Goal: Information Seeking & Learning: Find specific fact

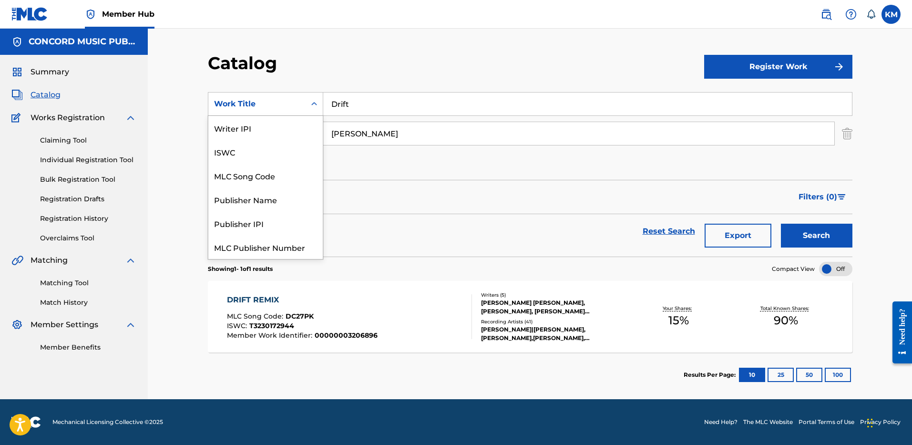
click at [314, 105] on icon "Search Form" at bounding box center [315, 104] width 10 height 10
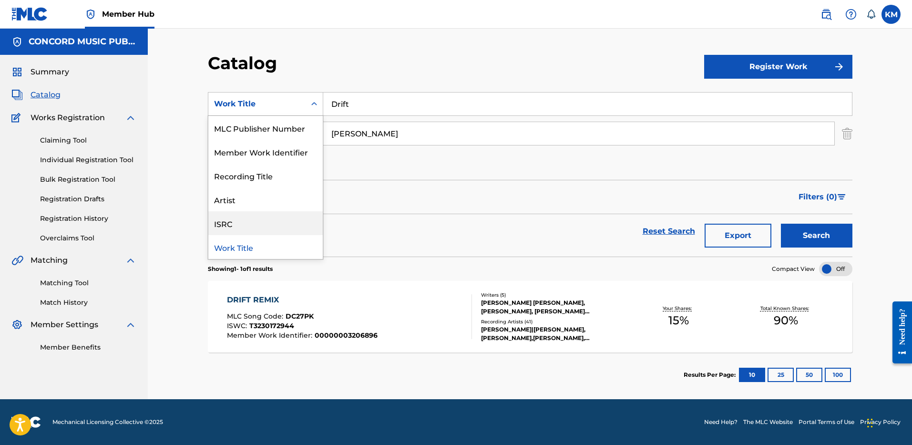
click at [245, 223] on div "ISRC" at bounding box center [265, 223] width 114 height 24
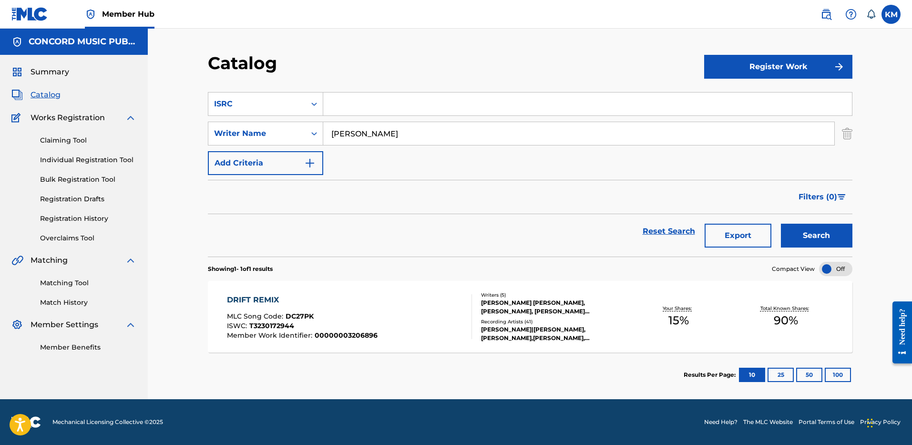
click at [370, 96] on input "Search Form" at bounding box center [587, 104] width 529 height 23
paste input "USUG12404547"
click at [845, 136] on img "Search Form" at bounding box center [847, 134] width 10 height 24
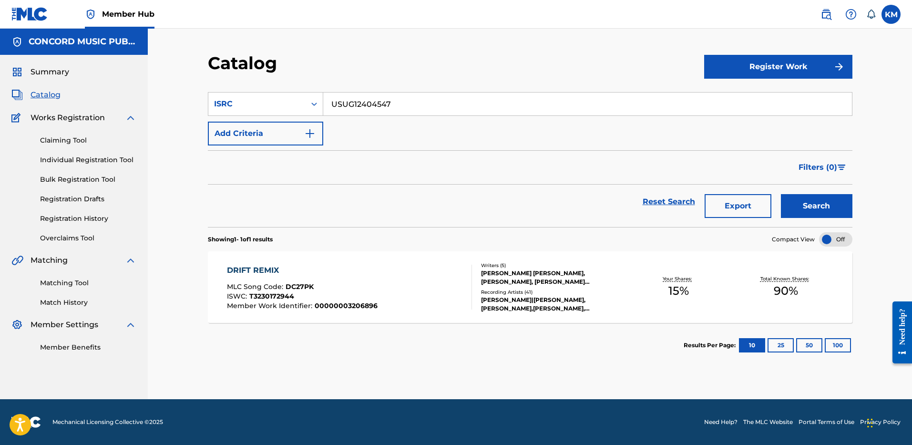
click at [351, 112] on input "USUG12404547" at bounding box center [587, 104] width 529 height 23
click at [813, 208] on button "Search" at bounding box center [817, 206] width 72 height 24
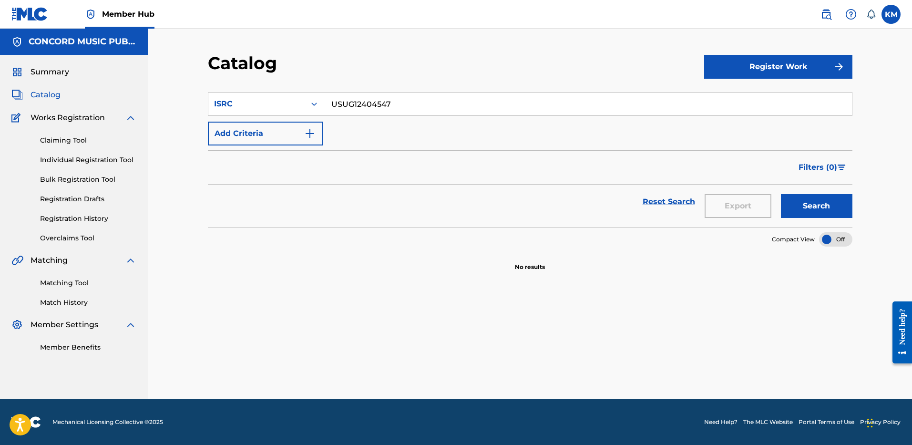
click at [361, 99] on input "USUG12404547" at bounding box center [587, 104] width 529 height 23
paste input "Who Dat Girl (feat. [PERSON_NAME])"
type input "Who Dat Girl (feat. [PERSON_NAME])"
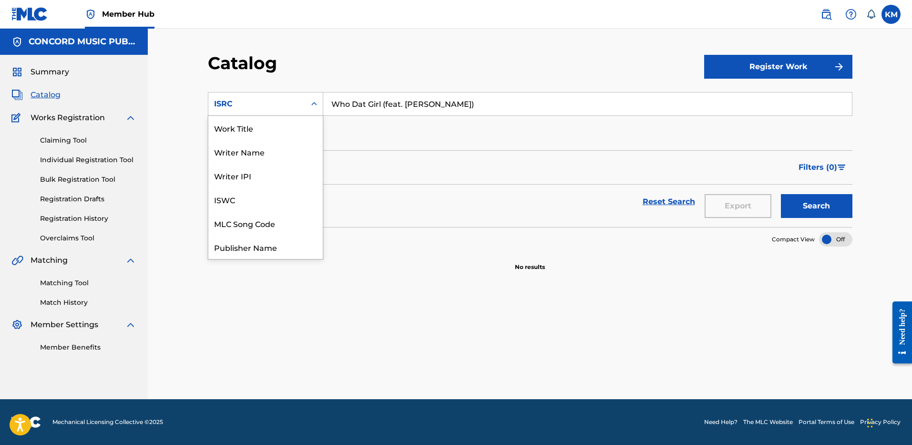
click at [314, 101] on icon "Search Form" at bounding box center [315, 104] width 10 height 10
click at [281, 116] on div "Work Title" at bounding box center [265, 128] width 114 height 24
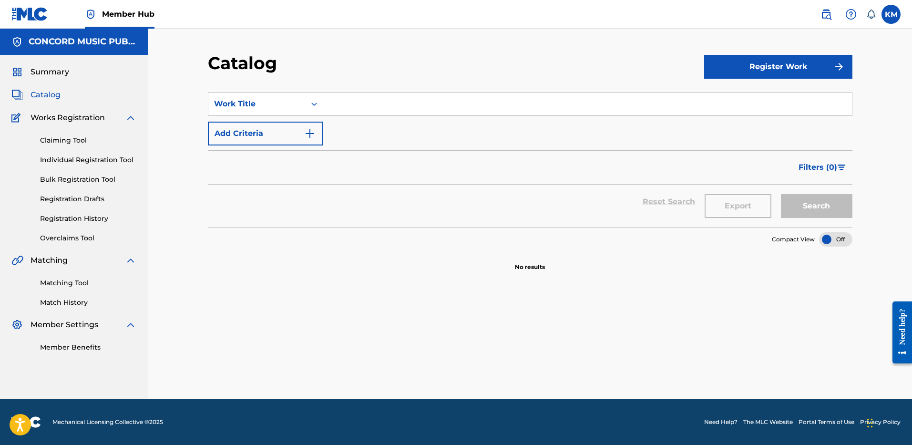
click at [372, 113] on input "Search Form" at bounding box center [587, 104] width 529 height 23
paste input "Who Dat Girl (feat. [PERSON_NAME])"
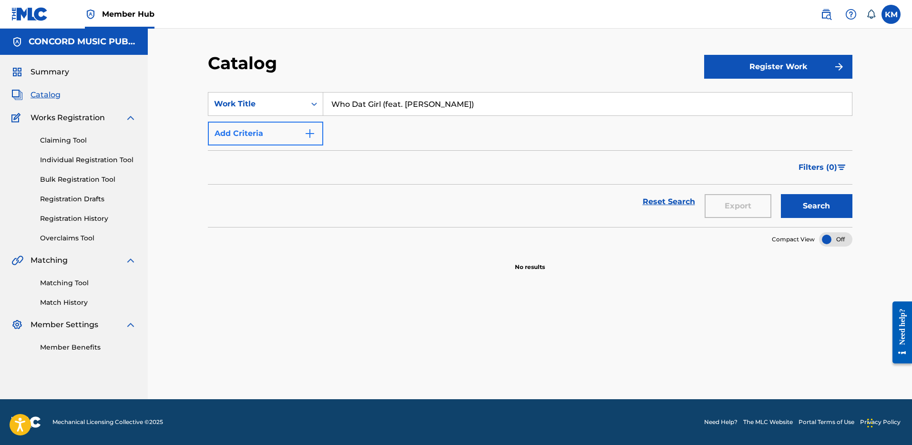
type input "Who Dat Girl (feat. [PERSON_NAME])"
click at [311, 130] on img "Search Form" at bounding box center [309, 133] width 11 height 11
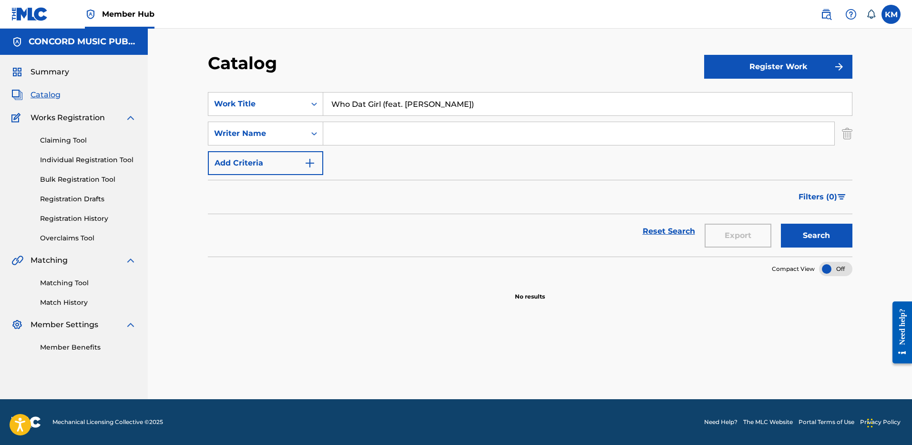
click at [364, 134] on input "Search Form" at bounding box center [578, 133] width 511 height 23
click at [341, 136] on input "Search Form" at bounding box center [578, 133] width 511 height 23
click at [376, 131] on input "Search Form" at bounding box center [578, 133] width 511 height 23
type input "[PERSON_NAME]"
click at [781, 224] on button "Search" at bounding box center [817, 236] width 72 height 24
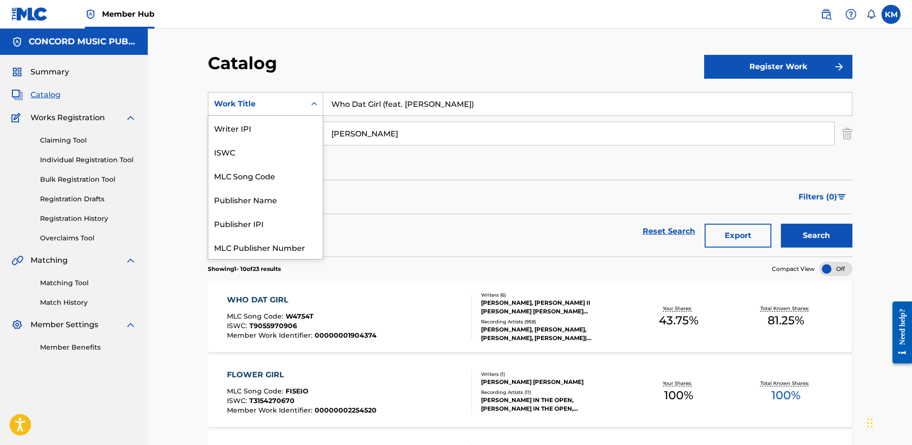
click at [317, 103] on icon "Search Form" at bounding box center [315, 104] width 10 height 10
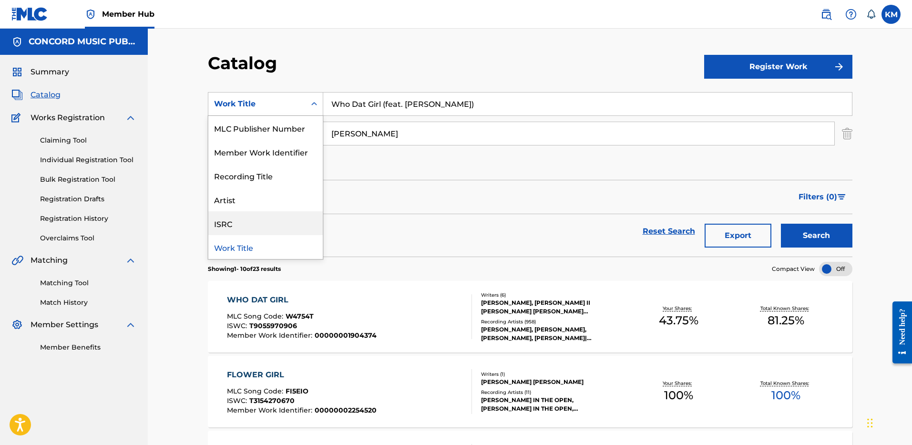
click at [285, 223] on div "ISRC" at bounding box center [265, 223] width 114 height 24
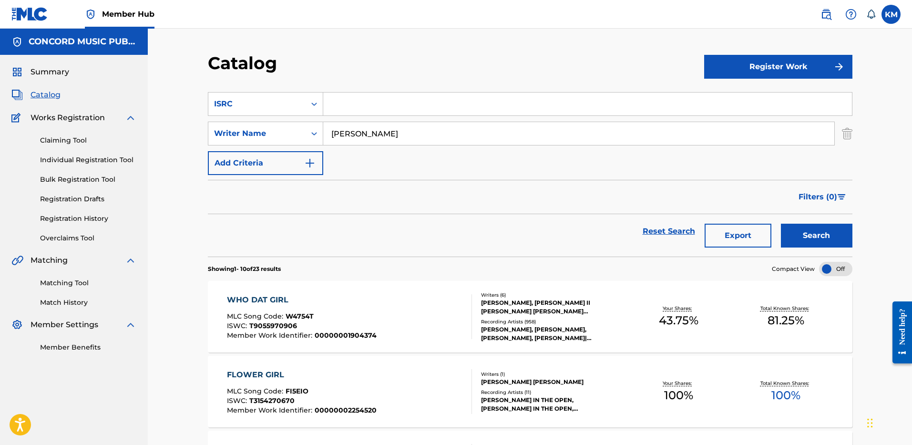
click at [349, 106] on input "Search Form" at bounding box center [587, 104] width 529 height 23
paste input "USUM72410129"
click at [848, 132] on img "Search Form" at bounding box center [847, 134] width 10 height 24
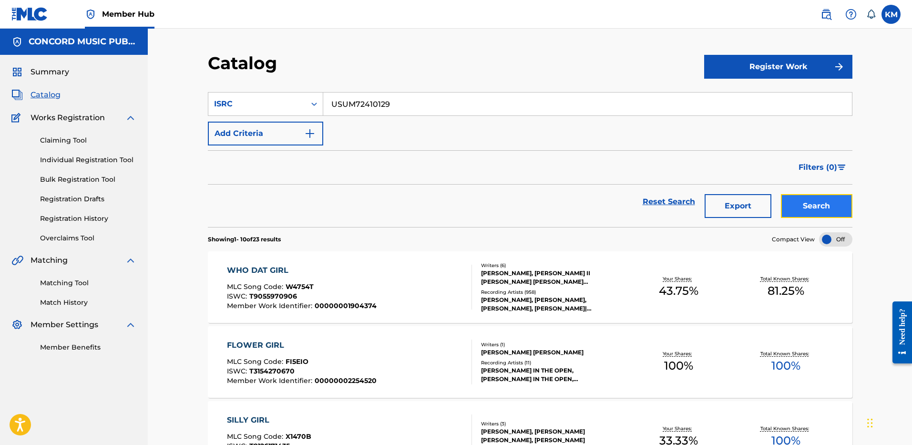
click at [804, 207] on button "Search" at bounding box center [817, 206] width 72 height 24
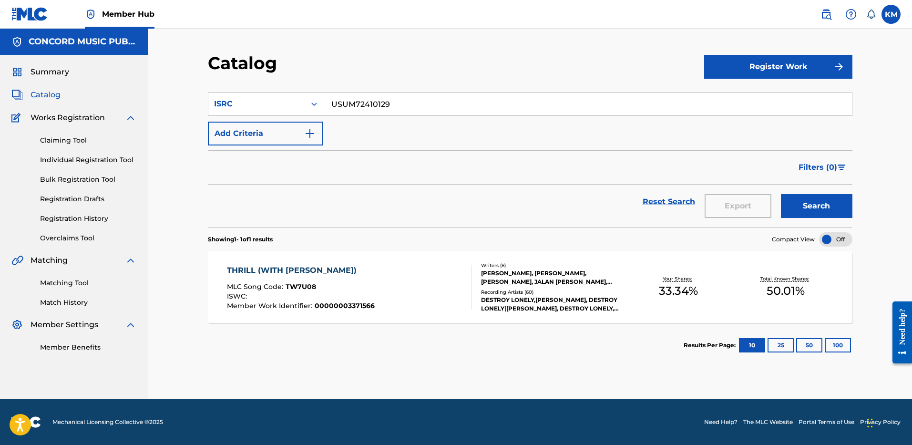
click at [341, 103] on input "USUM72410129" at bounding box center [587, 104] width 529 height 23
paste input "QM6P42584355"
type input "QM6P42584355"
click at [826, 198] on button "Search" at bounding box center [817, 206] width 72 height 24
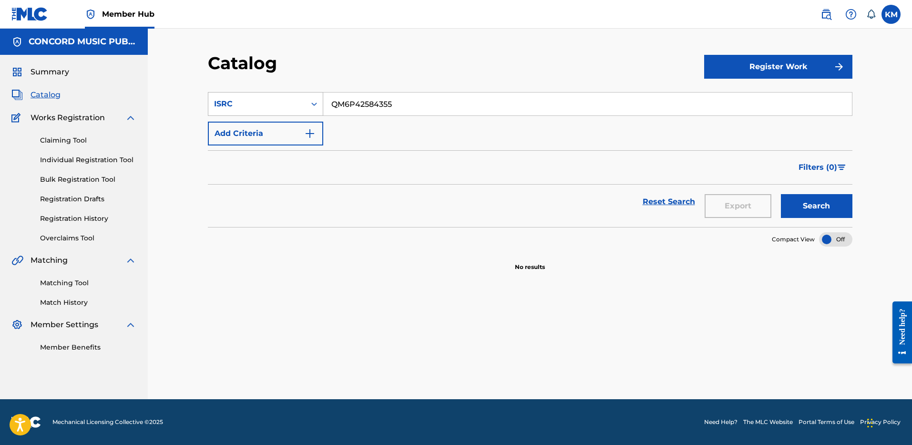
click at [313, 105] on icon "Search Form" at bounding box center [315, 104] width 10 height 10
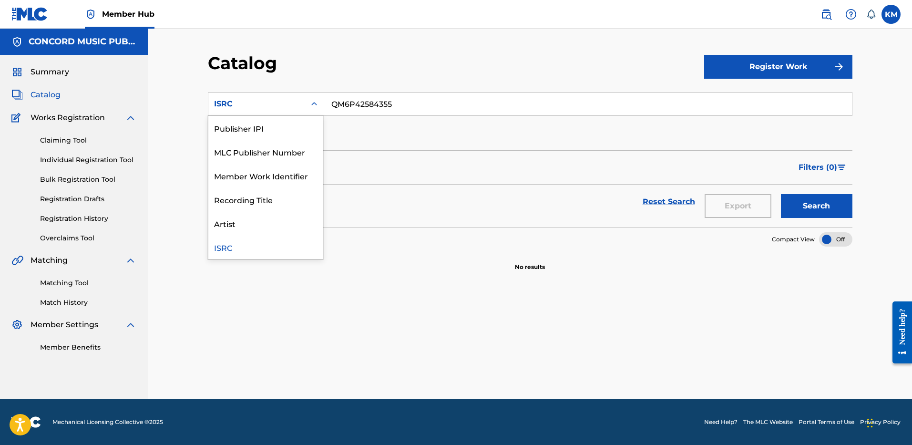
scroll to position [0, 0]
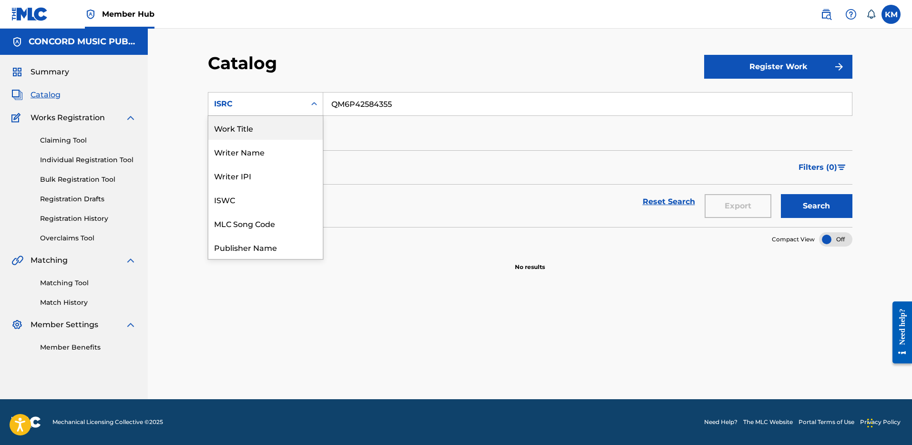
click at [288, 132] on div "Work Title" at bounding box center [265, 128] width 114 height 24
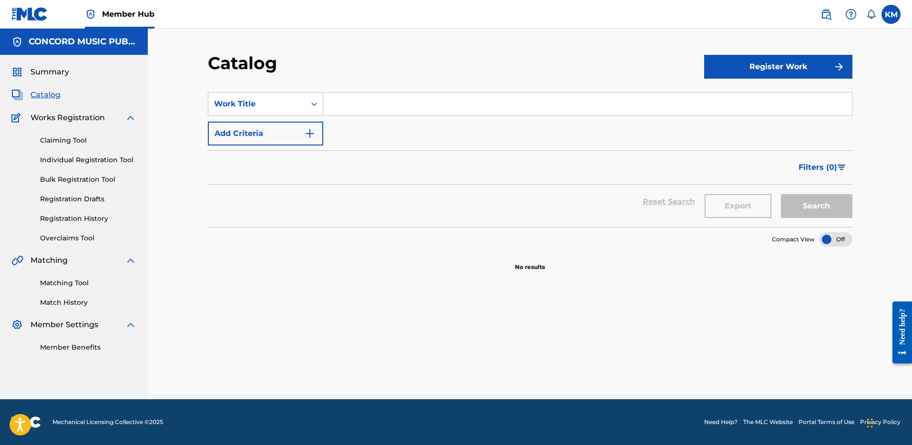
click at [342, 108] on input "Search Form" at bounding box center [587, 104] width 529 height 23
paste input "N997T1"
type input "N997T1"
click at [793, 206] on button "Search" at bounding box center [817, 206] width 72 height 24
click at [316, 101] on icon "Search Form" at bounding box center [315, 104] width 10 height 10
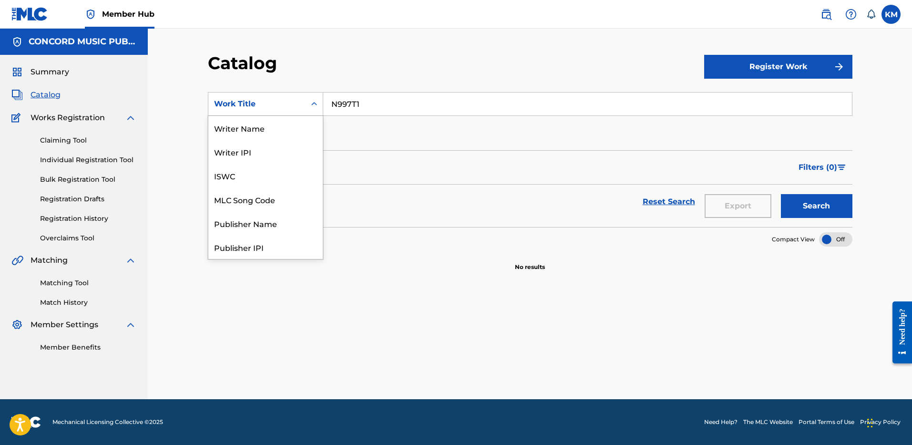
scroll to position [143, 0]
click at [280, 220] on div "ISRC" at bounding box center [265, 223] width 114 height 24
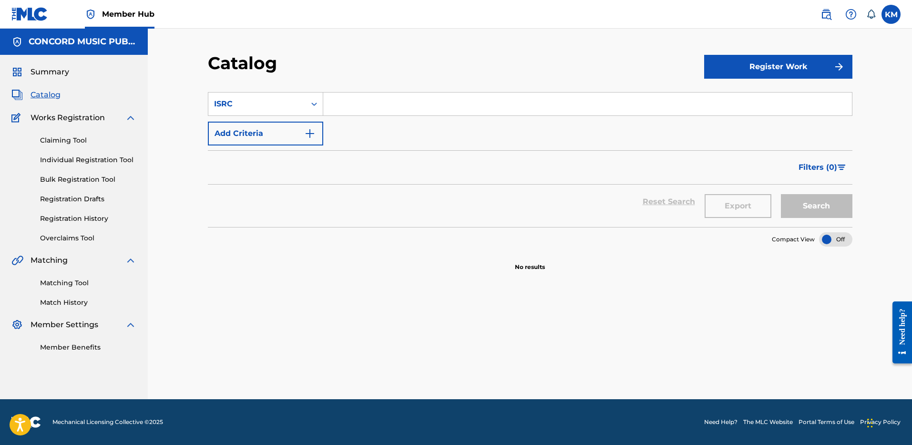
click at [349, 103] on input "Search Form" at bounding box center [587, 104] width 529 height 23
paste input "QZJG52439169"
type input "QZJG52439169"
click at [796, 200] on button "Search" at bounding box center [817, 206] width 72 height 24
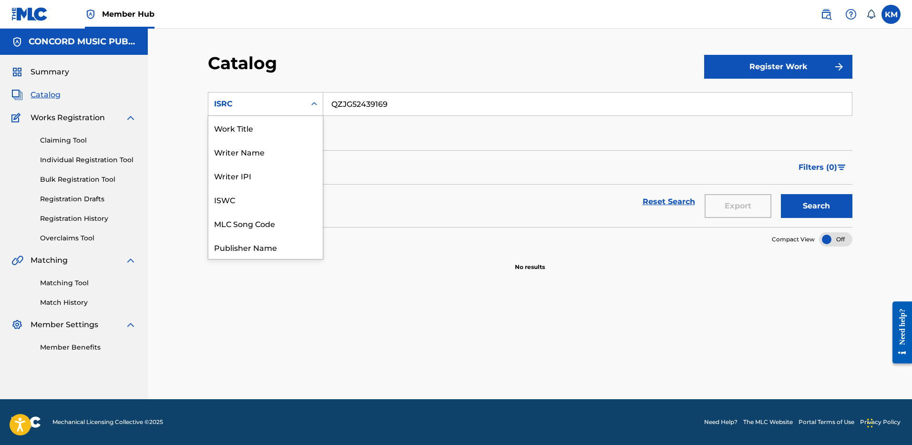
click at [314, 102] on icon "Search Form" at bounding box center [315, 104] width 10 height 10
click at [268, 130] on div "Work Title" at bounding box center [265, 128] width 114 height 24
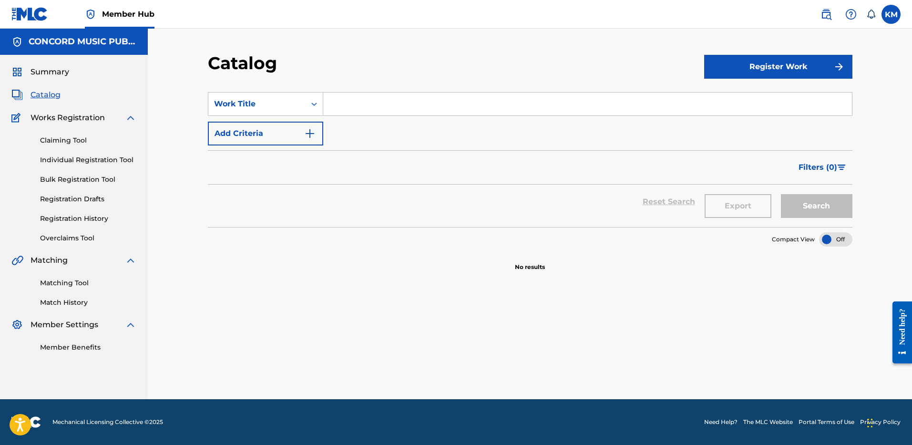
click at [358, 110] on input "Search Form" at bounding box center [587, 104] width 529 height 23
paste input "Carolina"
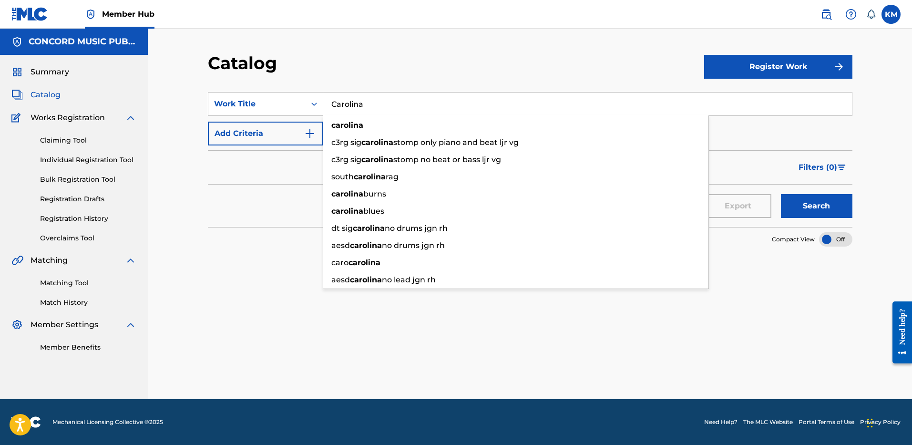
type input "Carolina"
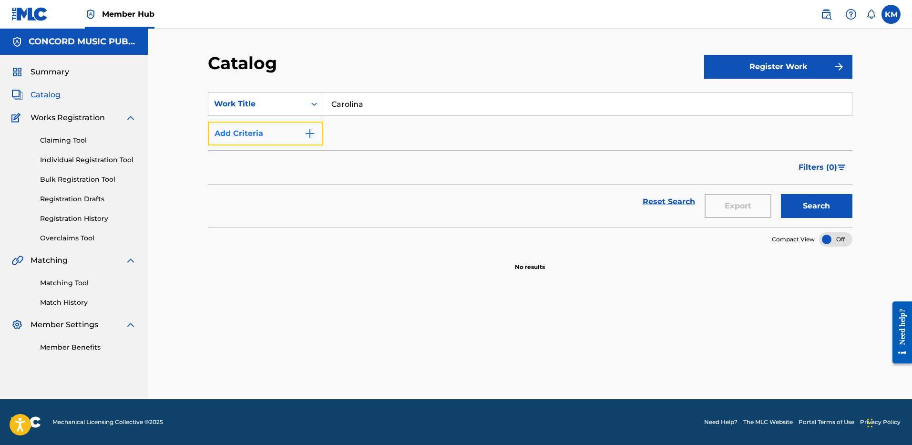
click at [313, 128] on img "Search Form" at bounding box center [309, 133] width 11 height 11
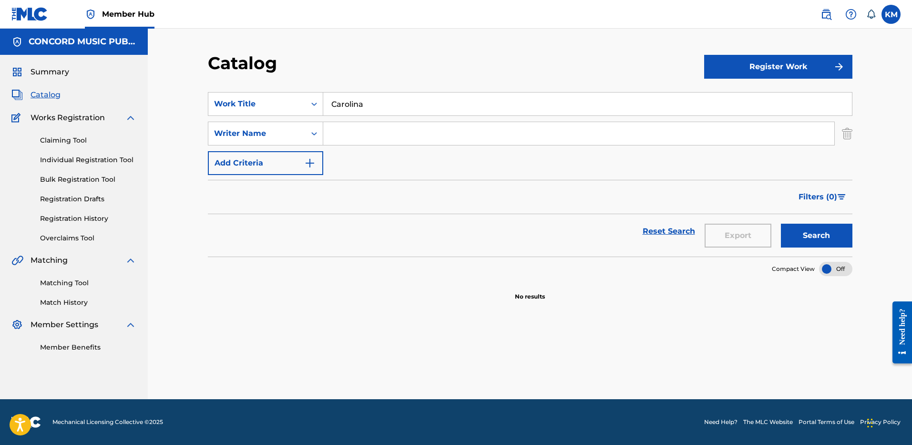
click at [341, 134] on input "Search Form" at bounding box center [578, 133] width 511 height 23
paste input "[PERSON_NAME]"
type input "[PERSON_NAME]"
click at [348, 102] on input "Carolina" at bounding box center [587, 104] width 529 height 23
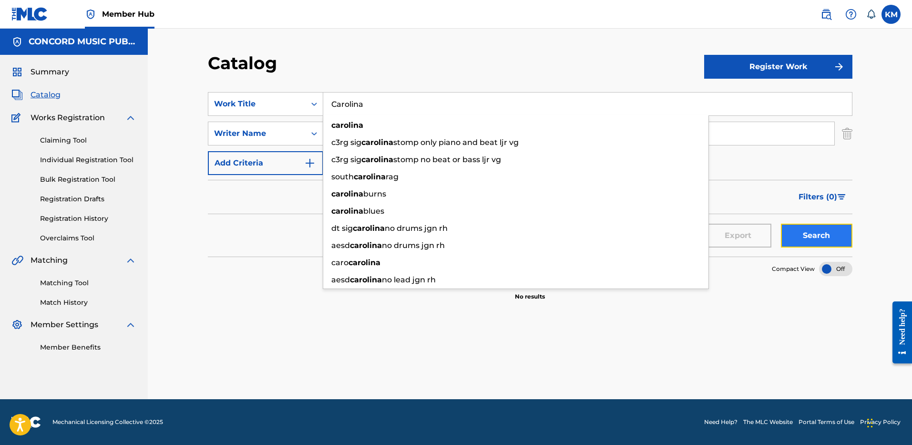
click at [799, 234] on button "Search" at bounding box center [817, 236] width 72 height 24
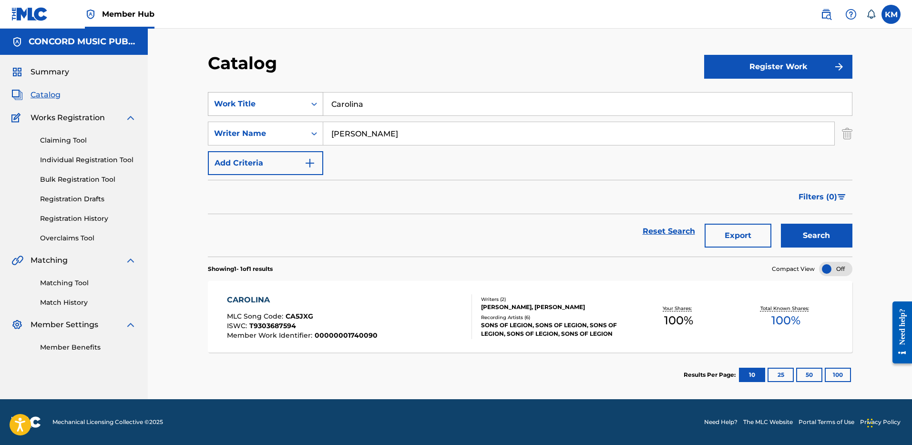
click at [309, 106] on div "Search Form" at bounding box center [314, 103] width 17 height 17
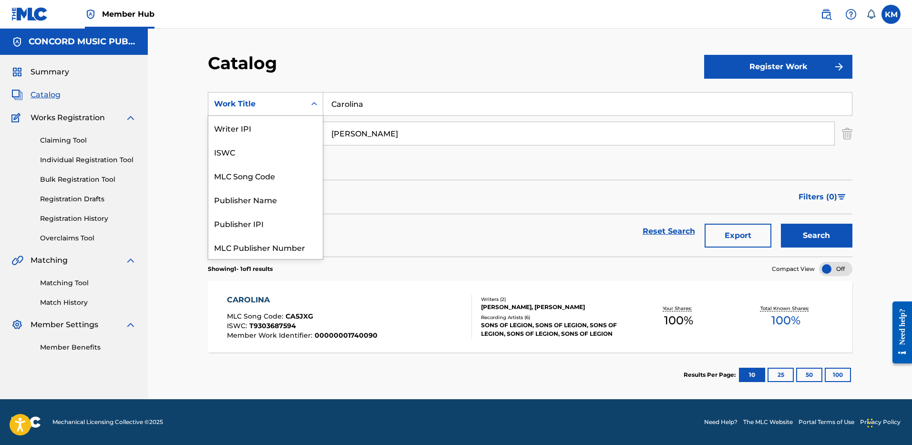
scroll to position [119, 0]
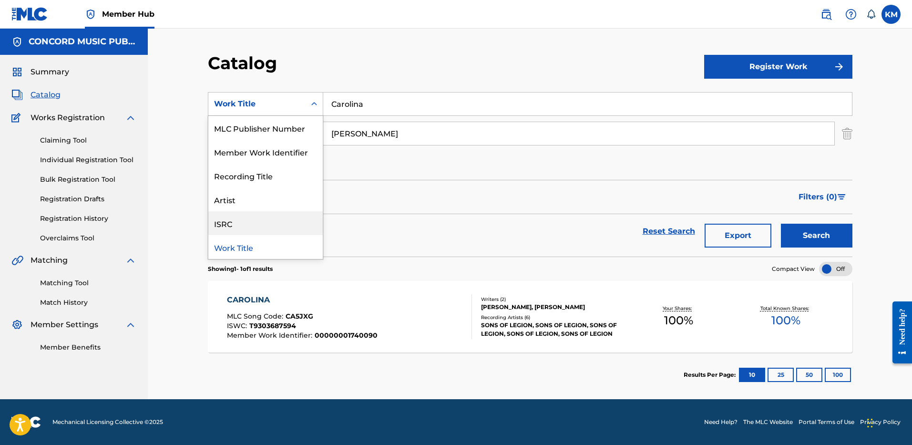
click at [282, 222] on div "ISRC" at bounding box center [265, 223] width 114 height 24
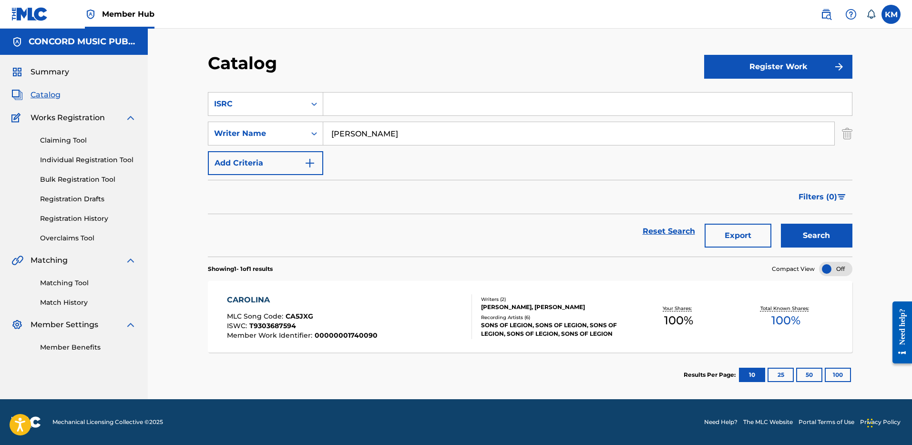
click at [359, 104] on input "Search Form" at bounding box center [587, 104] width 529 height 23
paste input "QZPEW2476728"
type input "QZPEW2476728"
click at [848, 133] on img "Search Form" at bounding box center [847, 134] width 10 height 24
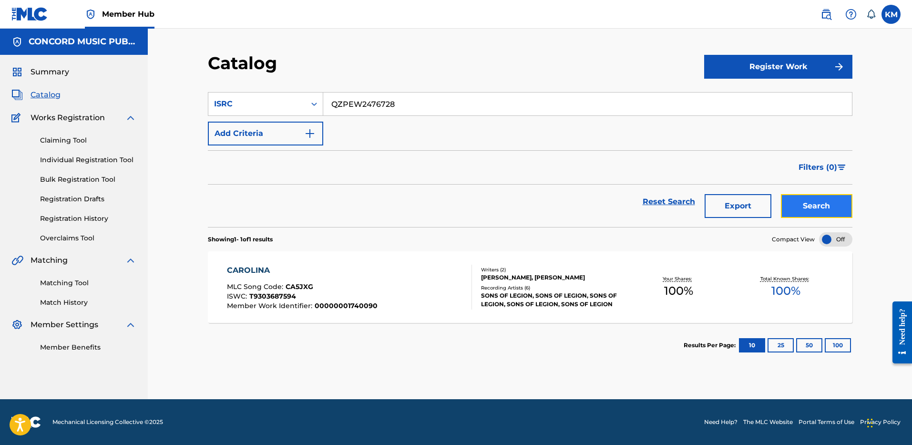
click at [806, 203] on button "Search" at bounding box center [817, 206] width 72 height 24
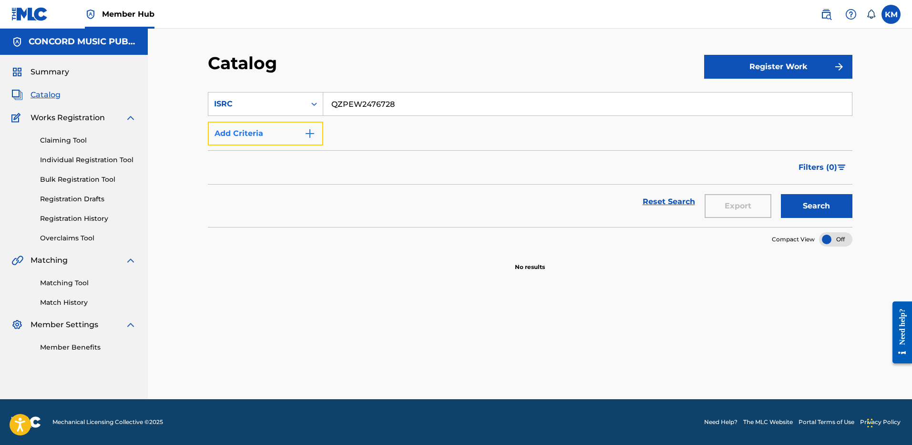
click at [306, 133] on img "Search Form" at bounding box center [309, 133] width 11 height 11
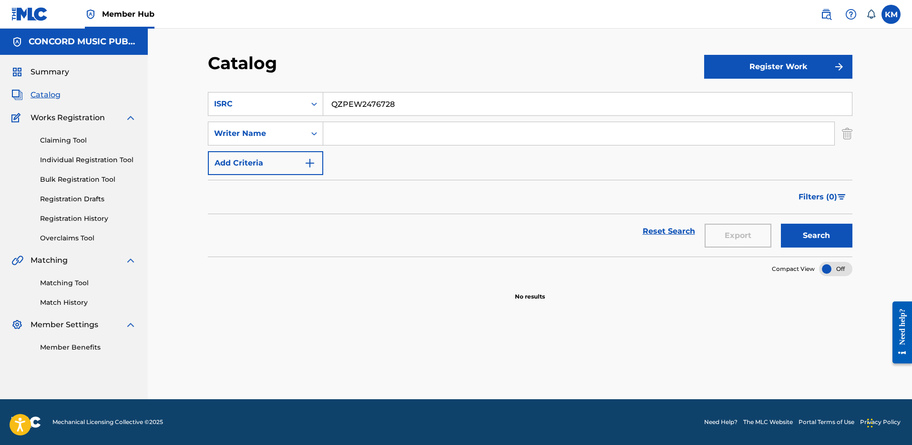
click at [346, 126] on input "Search Form" at bounding box center [578, 133] width 511 height 23
paste input "[PERSON_NAME]"
type input "[PERSON_NAME]"
drag, startPoint x: 411, startPoint y: 103, endPoint x: 252, endPoint y: 97, distance: 158.9
click at [253, 98] on div "SearchWithCriteria4ca0090b-a098-469c-ba7d-47d7a8243ee2 ISRC QZPEW2476728" at bounding box center [530, 104] width 645 height 24
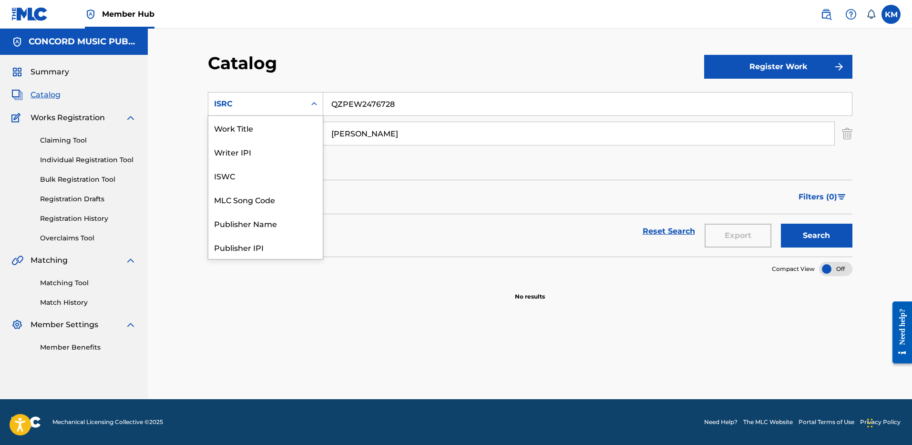
click at [304, 103] on div "ISRC" at bounding box center [256, 104] width 97 height 18
click at [293, 124] on div "Work Title" at bounding box center [265, 128] width 114 height 24
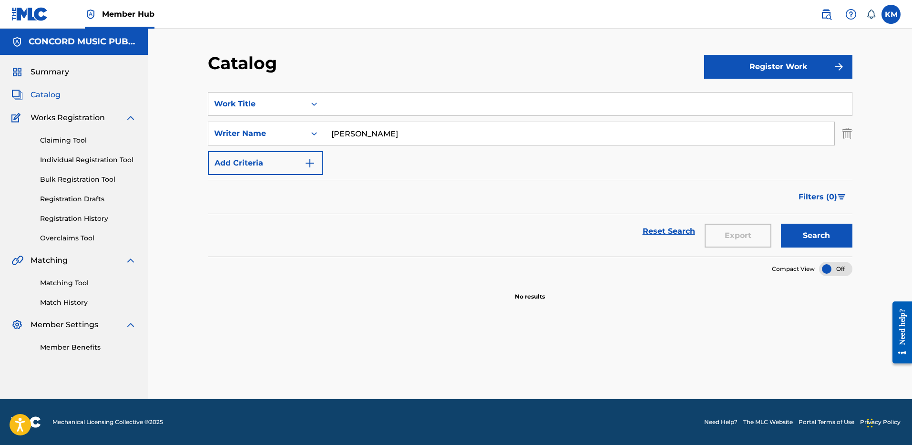
click at [384, 107] on input "Search Form" at bounding box center [587, 104] width 529 height 23
paste input "Where or When"
type input "Where or When"
click at [804, 233] on button "Search" at bounding box center [817, 236] width 72 height 24
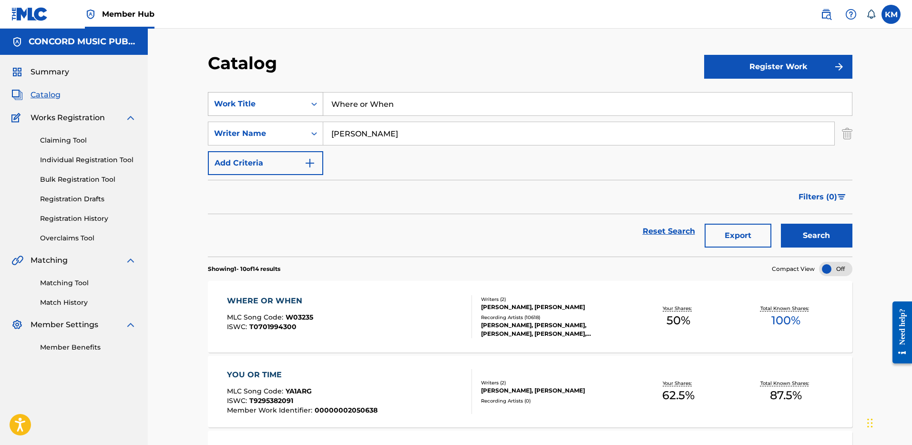
click at [318, 103] on icon "Search Form" at bounding box center [315, 104] width 10 height 10
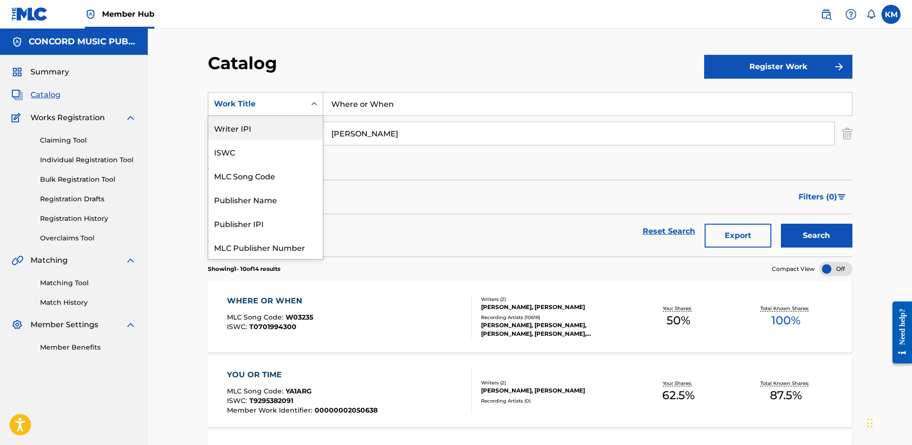
click at [284, 124] on div "Writer IPI" at bounding box center [265, 128] width 114 height 24
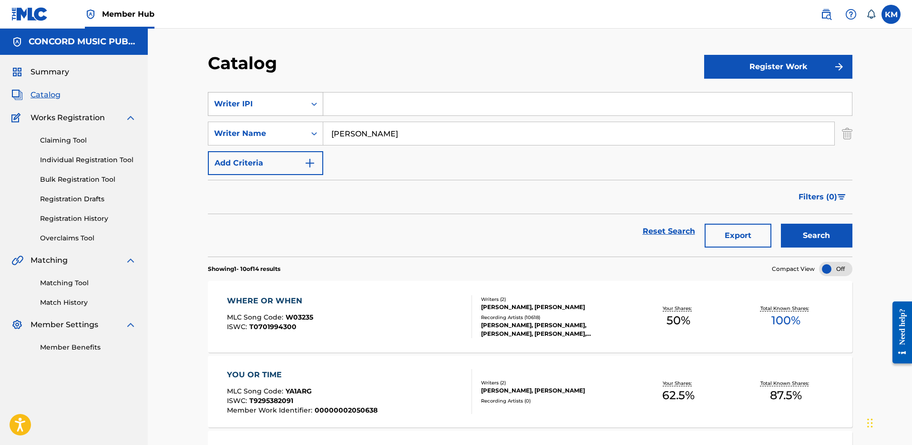
click at [298, 101] on div "Writer IPI" at bounding box center [257, 103] width 86 height 11
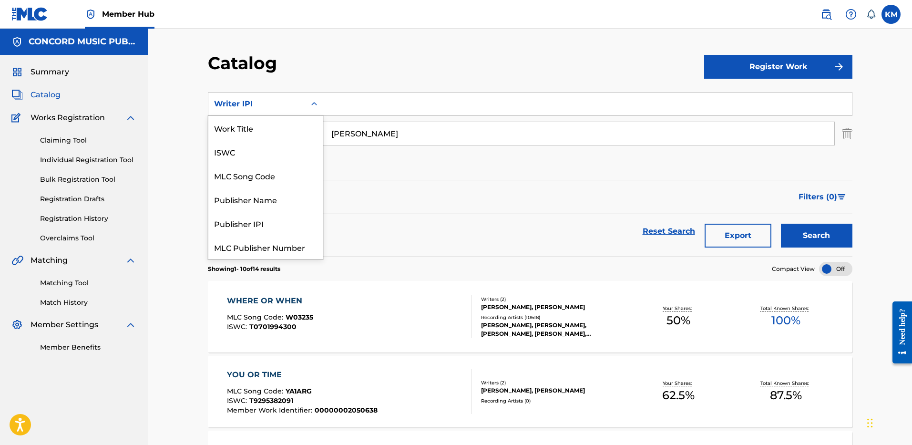
scroll to position [119, 0]
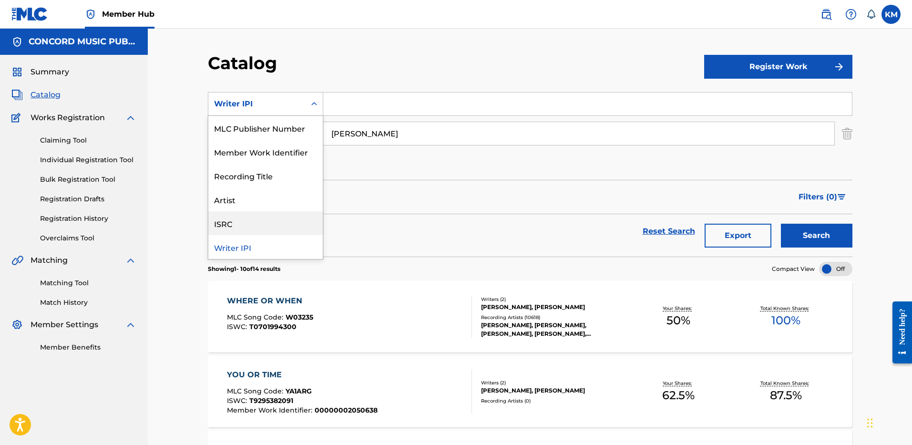
click at [284, 223] on div "ISRC" at bounding box center [265, 223] width 114 height 24
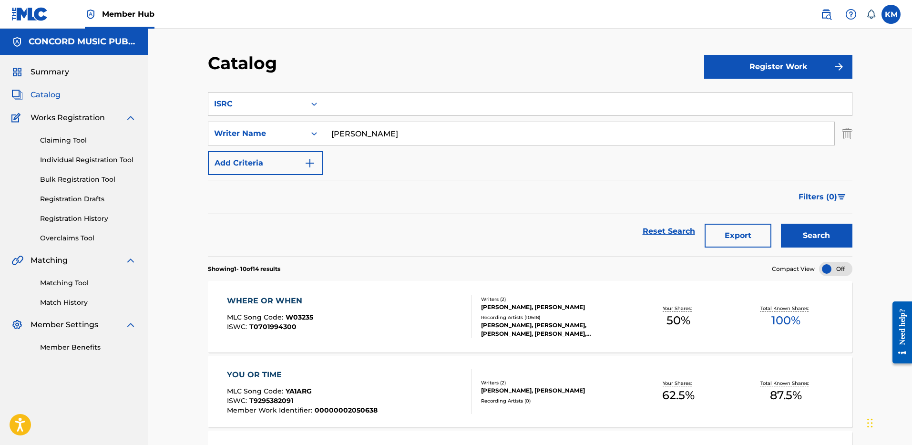
click at [337, 104] on input "Search Form" at bounding box center [587, 104] width 529 height 23
paste input "US5262426913"
type input "US5262426913"
click at [847, 131] on img "Search Form" at bounding box center [847, 134] width 10 height 24
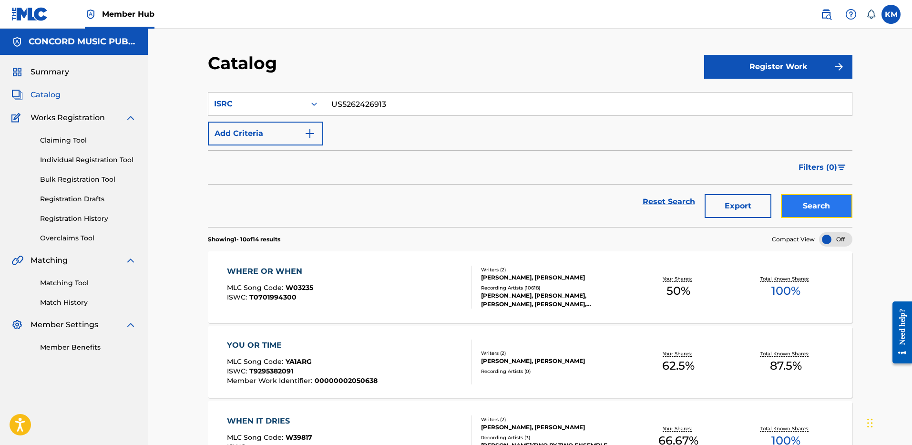
click at [810, 199] on button "Search" at bounding box center [817, 206] width 72 height 24
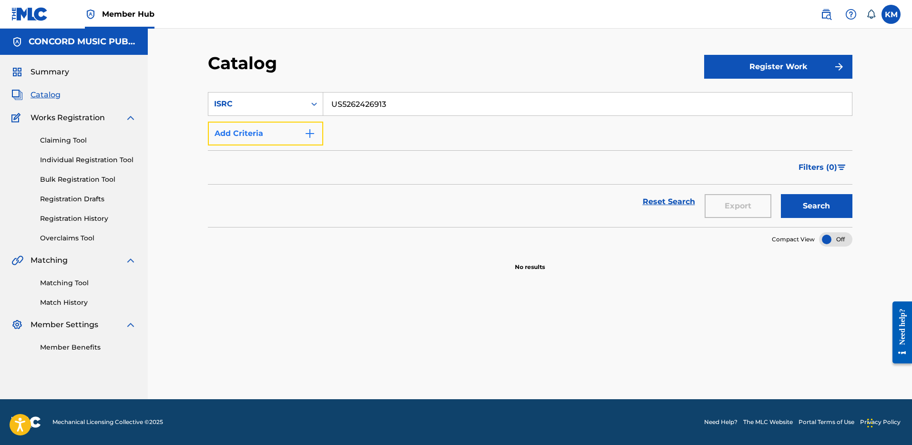
click at [311, 131] on img "Search Form" at bounding box center [309, 133] width 11 height 11
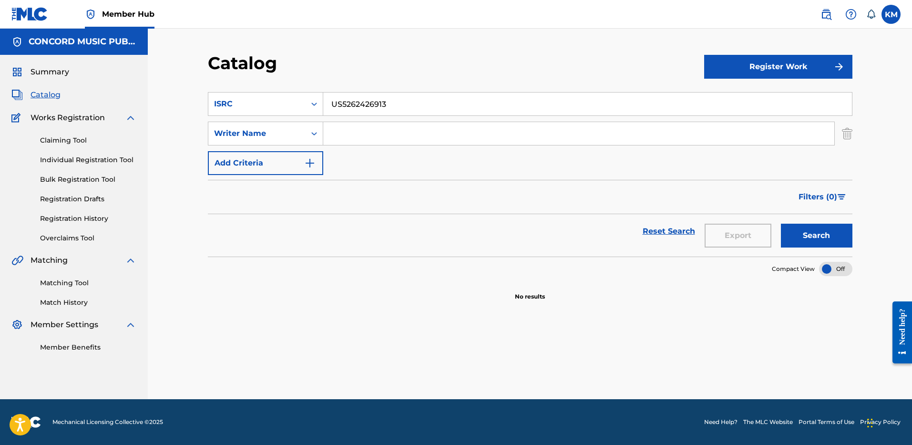
click at [352, 134] on input "Search Form" at bounding box center [578, 133] width 511 height 23
paste input "Tewers"
type input "Tewers"
click at [312, 106] on icon "Search Form" at bounding box center [315, 104] width 10 height 10
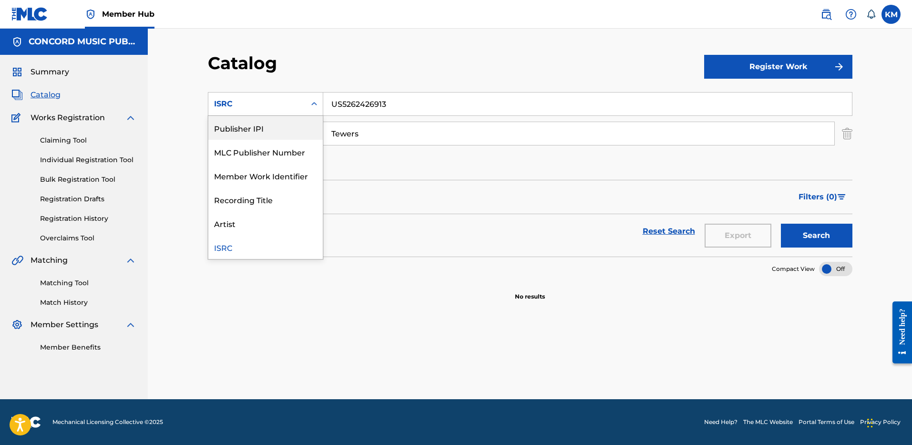
scroll to position [0, 0]
click at [303, 135] on div "Work Title" at bounding box center [265, 128] width 114 height 24
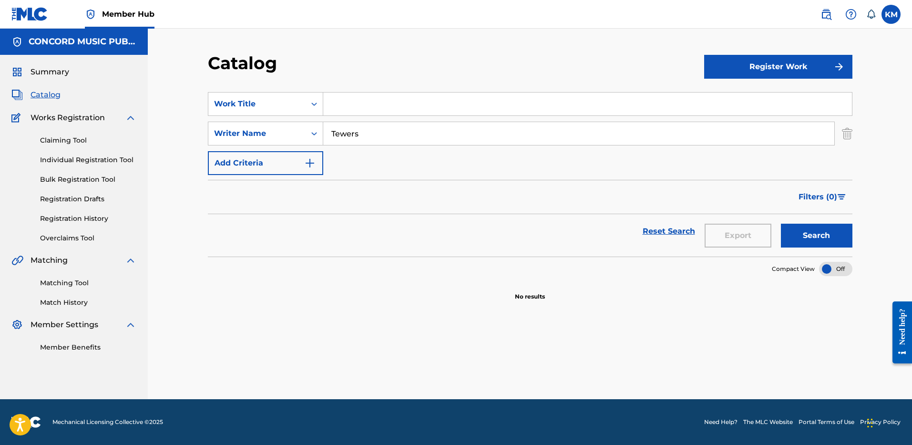
click at [348, 104] on input "Search Form" at bounding box center [587, 104] width 529 height 23
click at [313, 105] on icon "Search Form" at bounding box center [315, 104] width 10 height 10
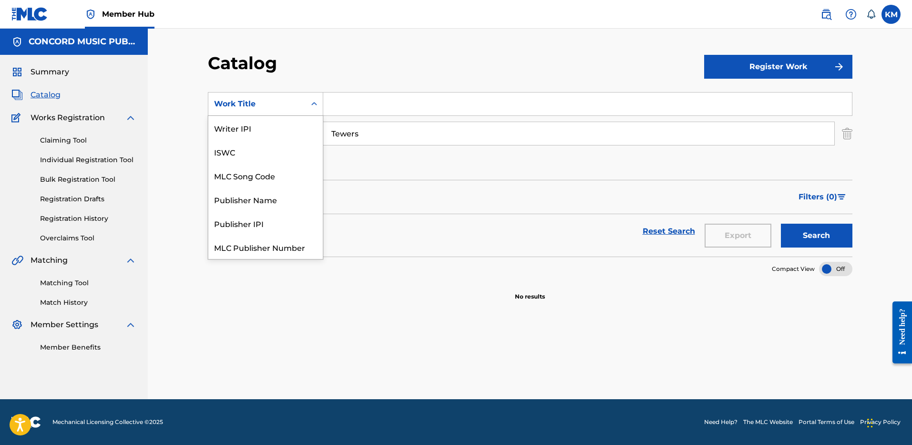
scroll to position [119, 0]
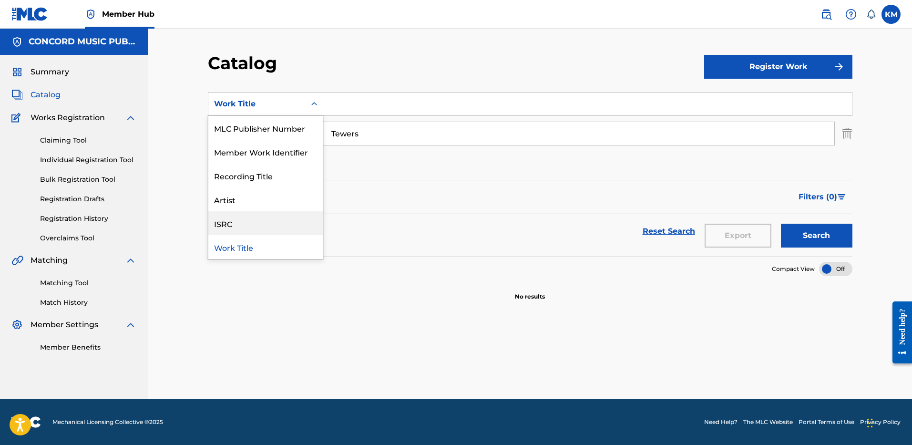
click at [246, 220] on div "ISRC" at bounding box center [265, 223] width 114 height 24
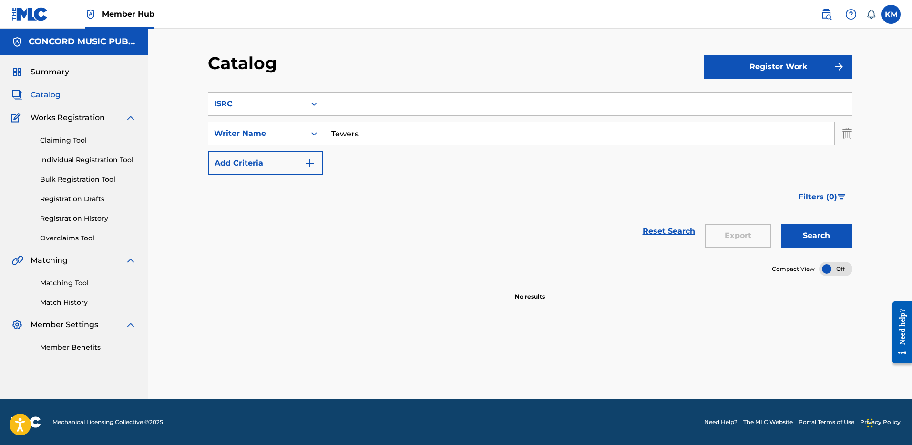
click at [344, 102] on input "Search Form" at bounding box center [587, 104] width 529 height 23
paste input "QZJG52439169"
type input "QZJG52439169"
click at [847, 129] on img "Search Form" at bounding box center [847, 134] width 10 height 24
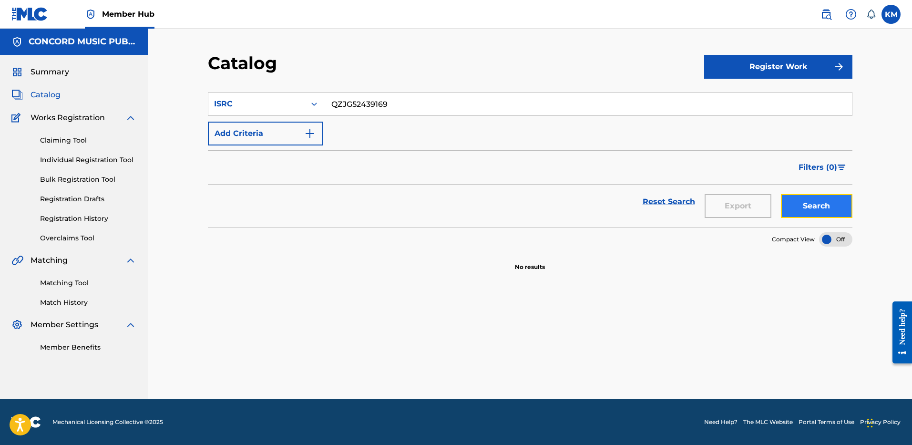
click at [811, 198] on button "Search" at bounding box center [817, 206] width 72 height 24
click at [311, 96] on div "Search Form" at bounding box center [314, 103] width 17 height 17
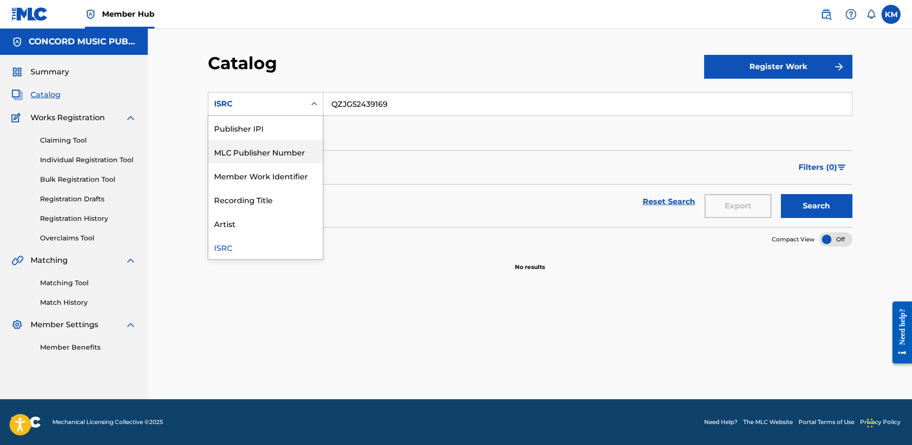
scroll to position [0, 0]
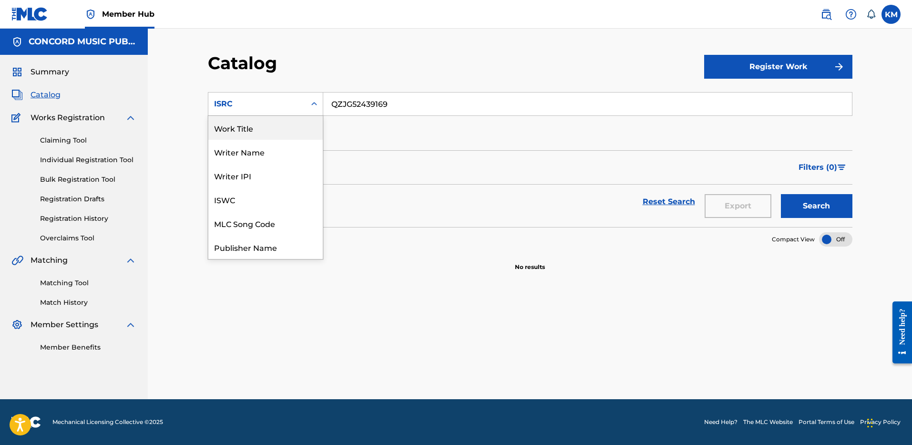
click at [275, 130] on div "Work Title" at bounding box center [265, 128] width 114 height 24
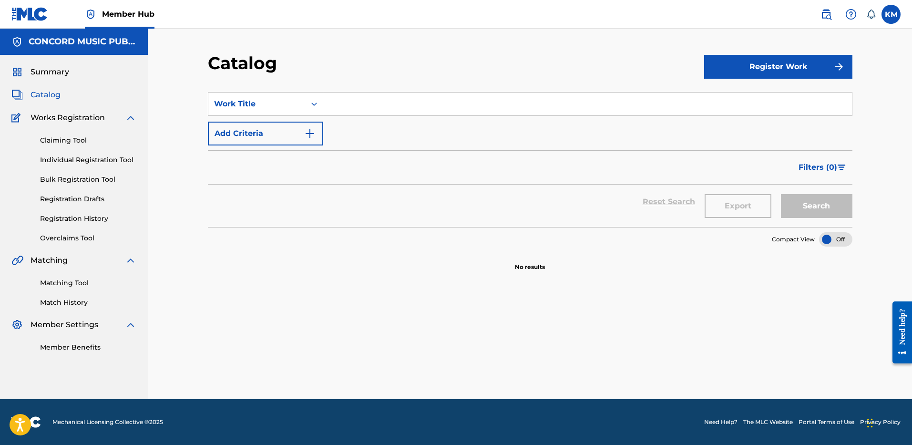
click at [351, 110] on input "Search Form" at bounding box center [587, 104] width 529 height 23
paste input "Carolina"
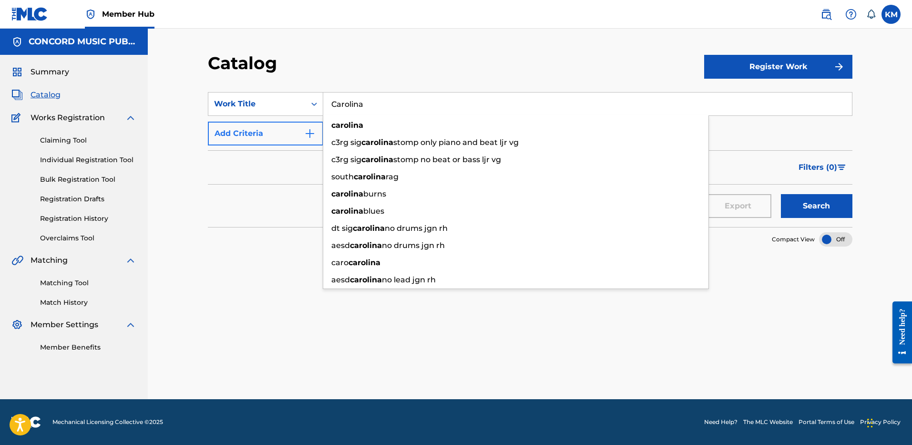
type input "Carolina"
click at [308, 132] on img "Search Form" at bounding box center [309, 133] width 11 height 11
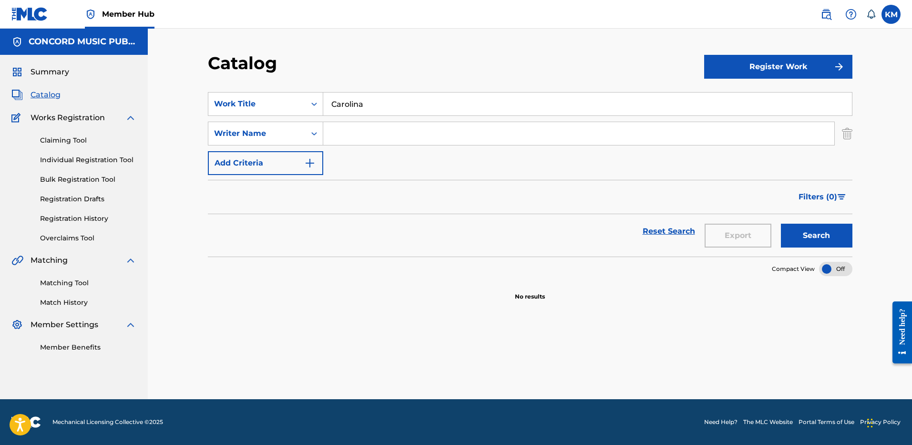
click at [356, 136] on input "Search Form" at bounding box center [578, 133] width 511 height 23
paste input "[PERSON_NAME]"
type input "[PERSON_NAME]"
click at [804, 233] on button "Search" at bounding box center [817, 236] width 72 height 24
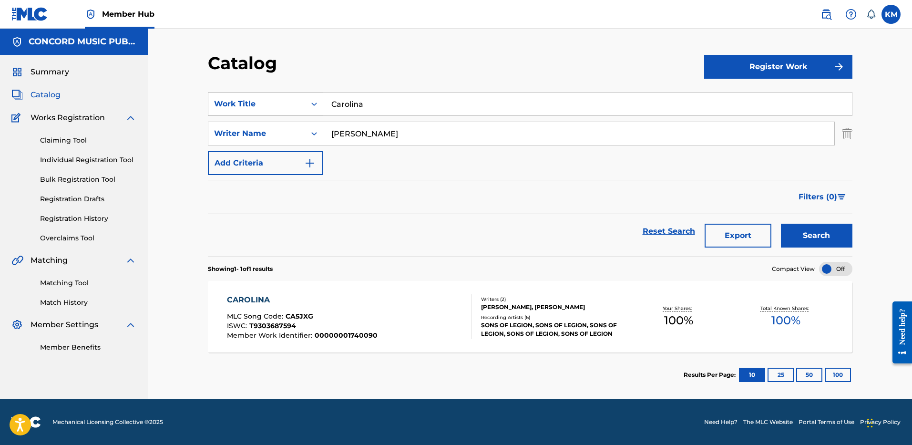
click at [312, 103] on icon "Search Form" at bounding box center [315, 104] width 10 height 10
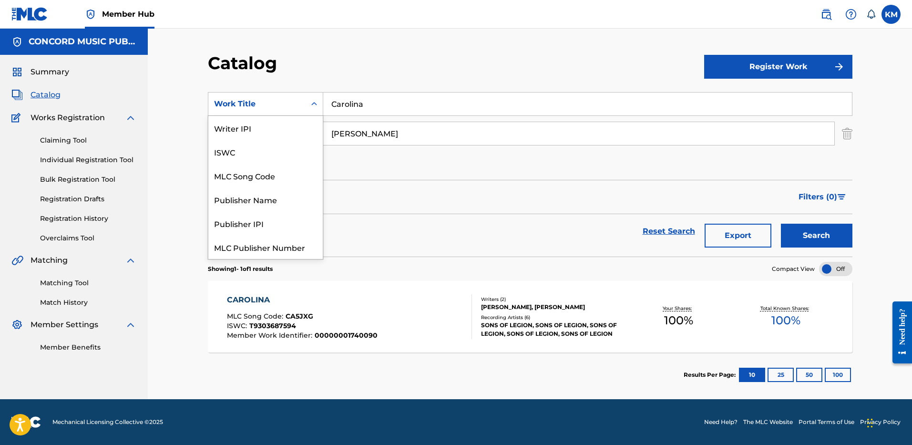
scroll to position [119, 0]
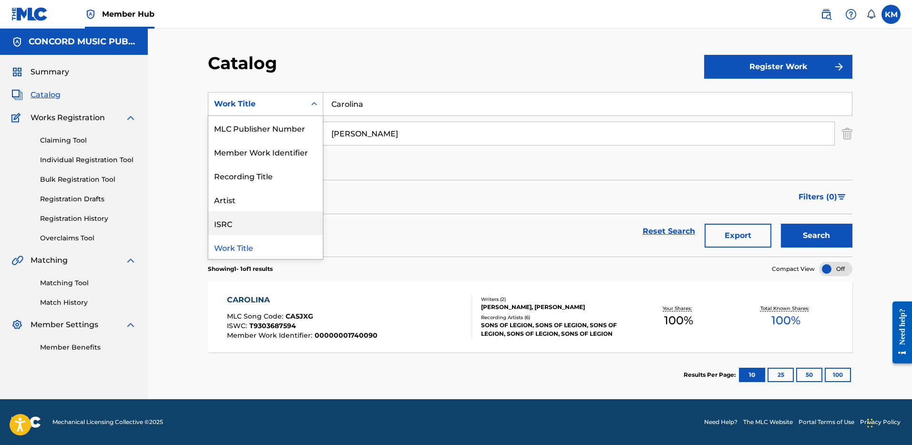
click at [289, 220] on div "ISRC" at bounding box center [265, 223] width 114 height 24
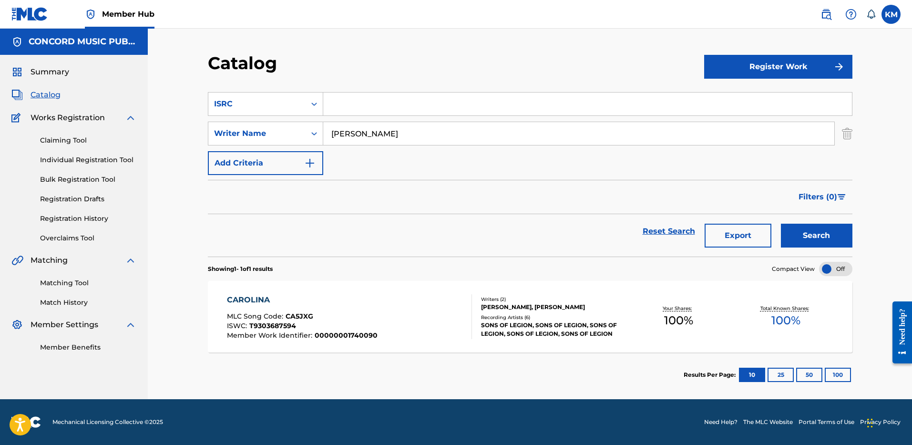
click at [358, 105] on input "Search Form" at bounding box center [587, 104] width 529 height 23
paste input "US5262426913"
type input "US5262426913"
click at [848, 131] on img "Search Form" at bounding box center [847, 134] width 10 height 24
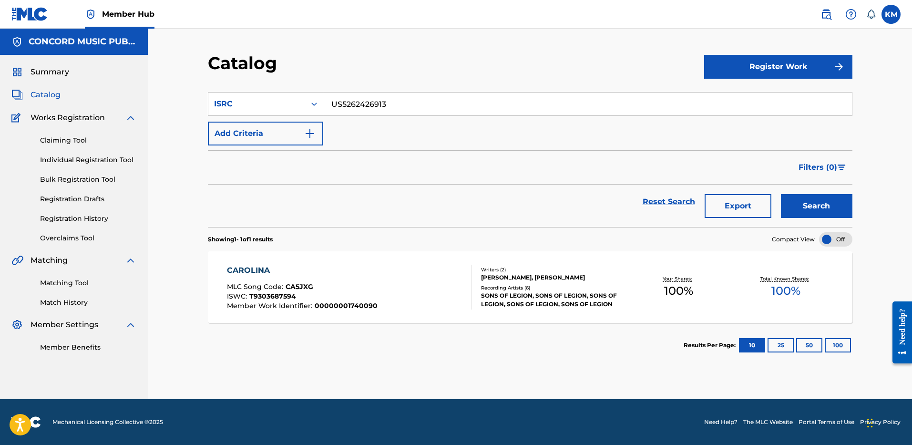
click at [353, 97] on input "US5262426913" at bounding box center [587, 104] width 529 height 23
click at [812, 204] on button "Search" at bounding box center [817, 206] width 72 height 24
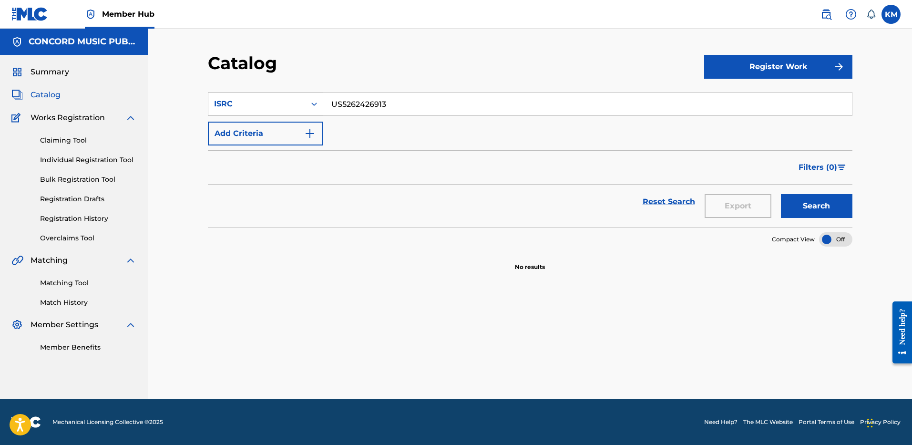
click at [316, 104] on icon "Search Form" at bounding box center [314, 104] width 6 height 3
click at [299, 122] on div "Work Title" at bounding box center [265, 128] width 114 height 24
click at [343, 101] on input "Search Form" at bounding box center [587, 104] width 529 height 23
paste input "Spare Me"
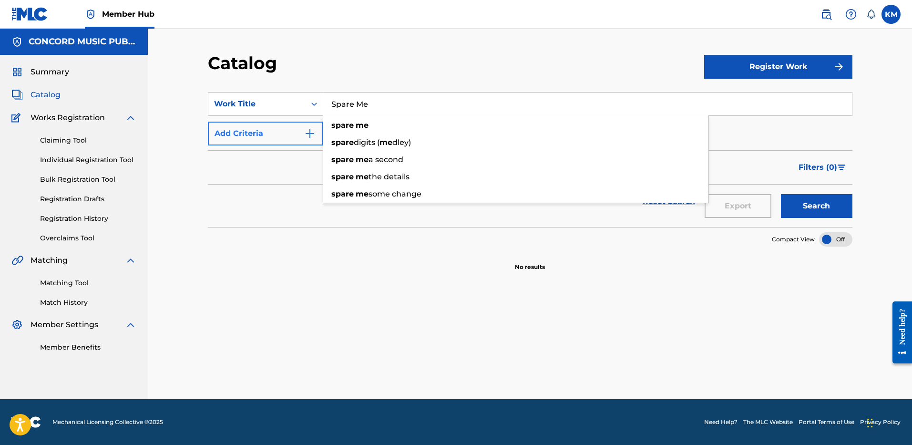
type input "Spare Me"
click at [313, 129] on img "Search Form" at bounding box center [309, 133] width 11 height 11
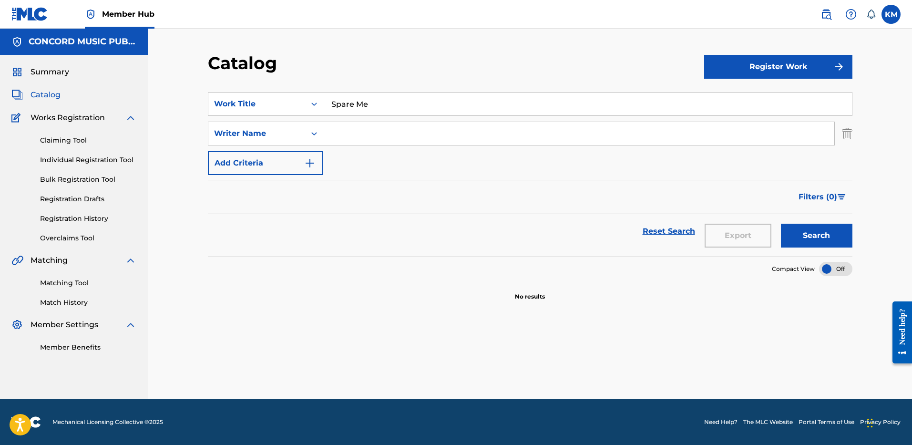
click at [335, 137] on input "Search Form" at bounding box center [578, 133] width 511 height 23
paste input "Tewers"
type input "Tewers"
click at [787, 231] on button "Search" at bounding box center [817, 236] width 72 height 24
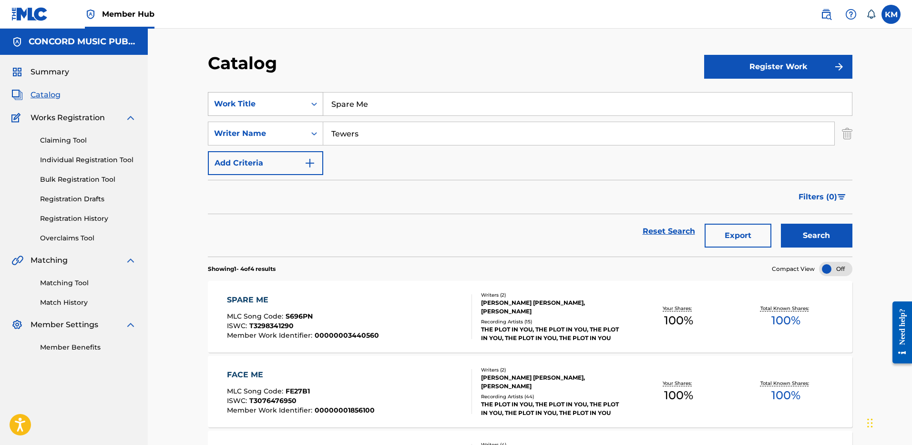
click at [315, 103] on icon "Search Form" at bounding box center [315, 104] width 10 height 10
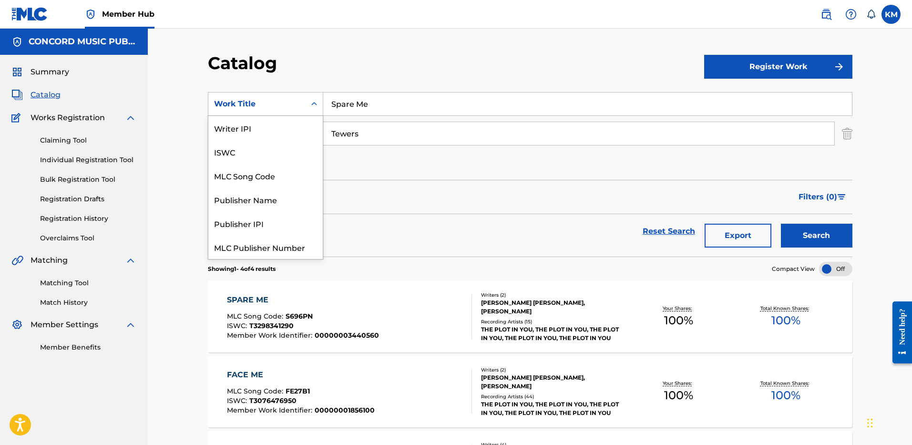
scroll to position [119, 0]
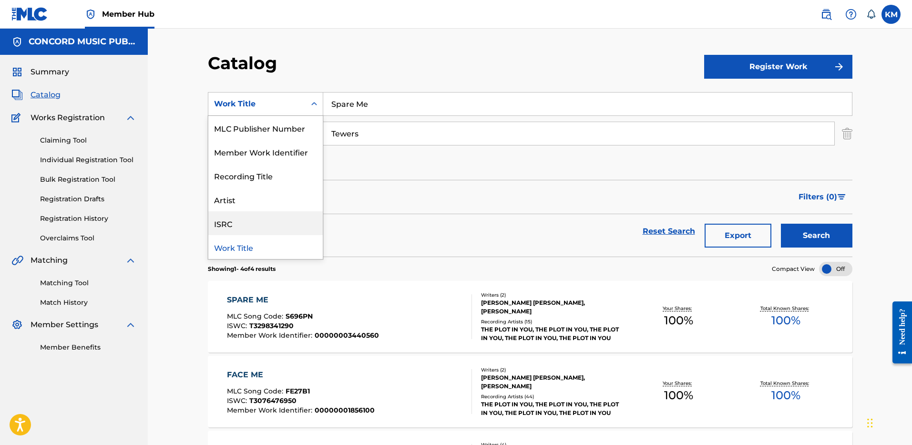
click at [277, 222] on div "ISRC" at bounding box center [265, 223] width 114 height 24
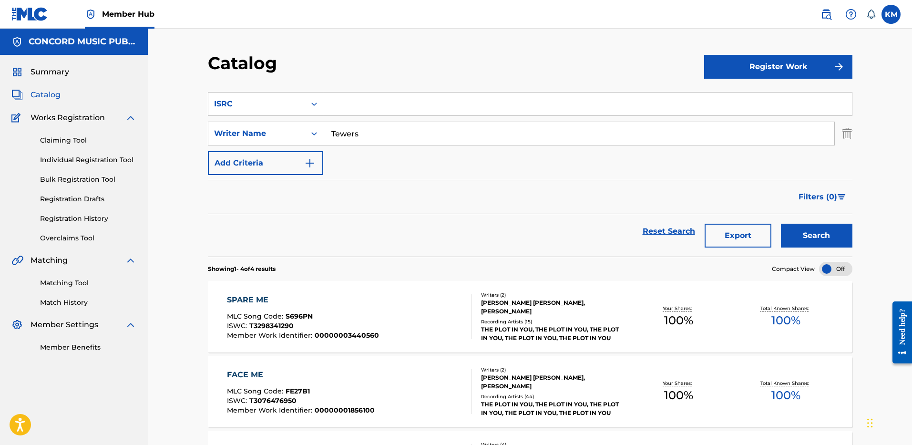
click at [343, 101] on input "Search Form" at bounding box center [587, 104] width 529 height 23
paste input "US5TA2500109"
click at [844, 134] on img "Search Form" at bounding box center [847, 134] width 10 height 24
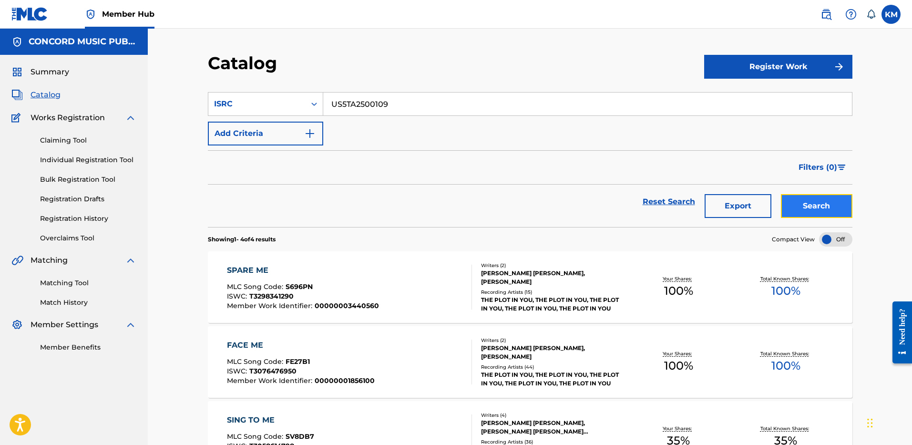
click at [796, 202] on button "Search" at bounding box center [817, 206] width 72 height 24
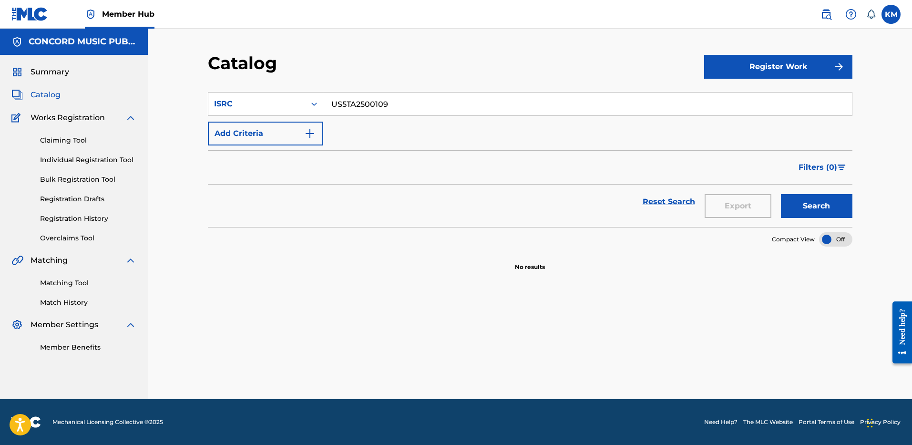
click at [347, 104] on input "US5TA2500109" at bounding box center [587, 104] width 529 height 23
paste input "QZJ842501396"
click at [801, 207] on button "Search" at bounding box center [817, 206] width 72 height 24
click at [342, 104] on input "QZJ842501396" at bounding box center [587, 104] width 529 height 23
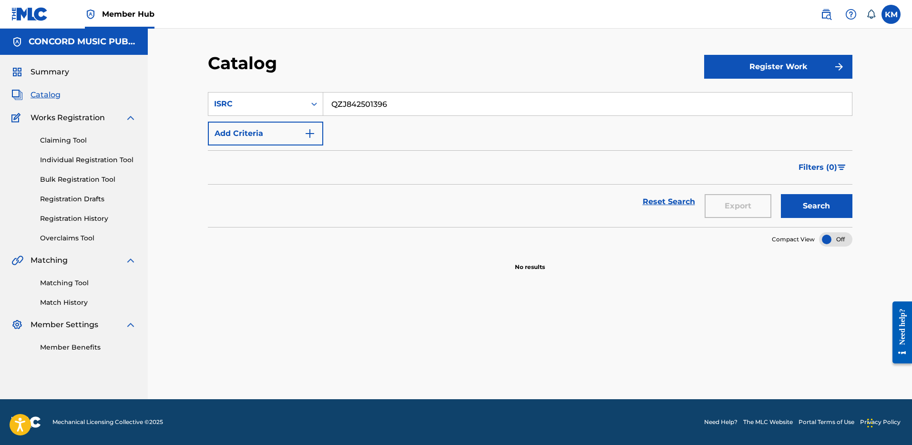
click at [342, 104] on input "QZJ842501396" at bounding box center [587, 104] width 529 height 23
paste input "USWB12502004"
type input "USWB12502004"
click at [819, 198] on button "Search" at bounding box center [817, 206] width 72 height 24
click at [896, 9] on label at bounding box center [891, 14] width 19 height 19
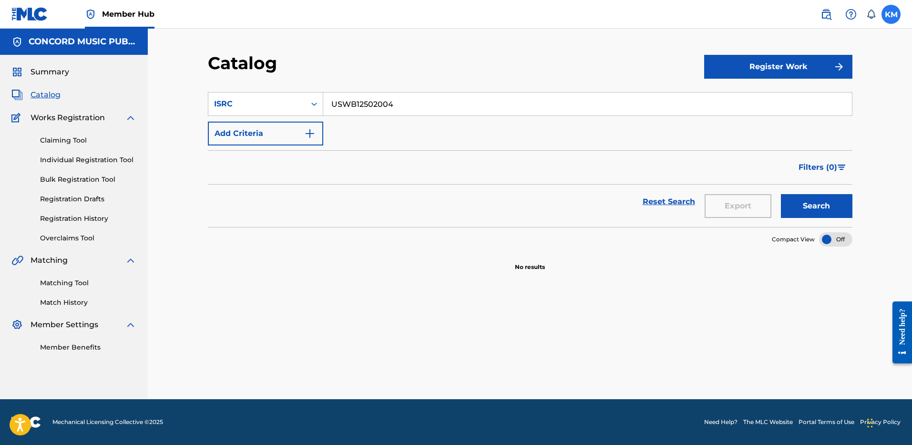
click at [892, 14] on input "[PERSON_NAME] Matheson [EMAIL_ADDRESS][PERSON_NAME][DOMAIN_NAME] Notification P…" at bounding box center [892, 14] width 0 height 0
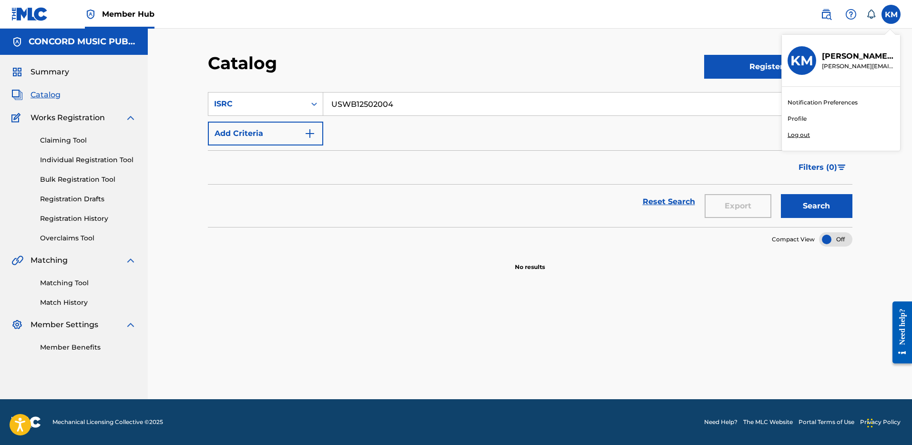
click at [801, 135] on p "Log out" at bounding box center [799, 135] width 22 height 9
click at [892, 14] on input "[PERSON_NAME] Matheson [EMAIL_ADDRESS][PERSON_NAME][DOMAIN_NAME] Notification P…" at bounding box center [892, 14] width 0 height 0
